Goal: Task Accomplishment & Management: Use online tool/utility

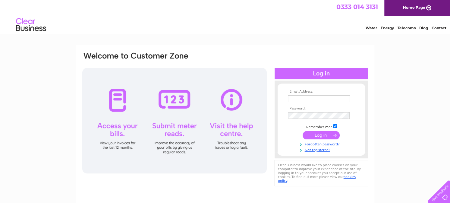
type input "accounts@hewerwhitetrust.org"
click at [318, 135] on input "submit" at bounding box center [320, 135] width 37 height 8
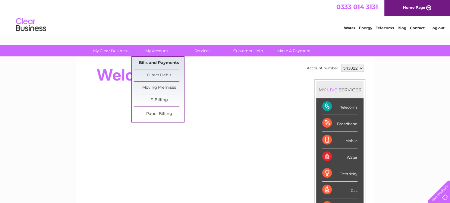
click at [157, 62] on link "Bills and Payments" at bounding box center [159, 63] width 50 height 12
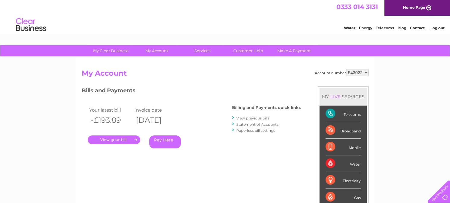
click at [122, 139] on link "." at bounding box center [114, 139] width 52 height 9
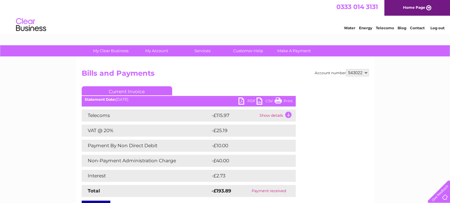
click at [242, 103] on link "PDF" at bounding box center [247, 101] width 18 height 9
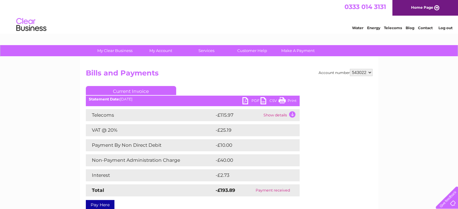
click at [425, 26] on link "Contact" at bounding box center [425, 28] width 15 height 5
